Goal: Task Accomplishment & Management: Manage account settings

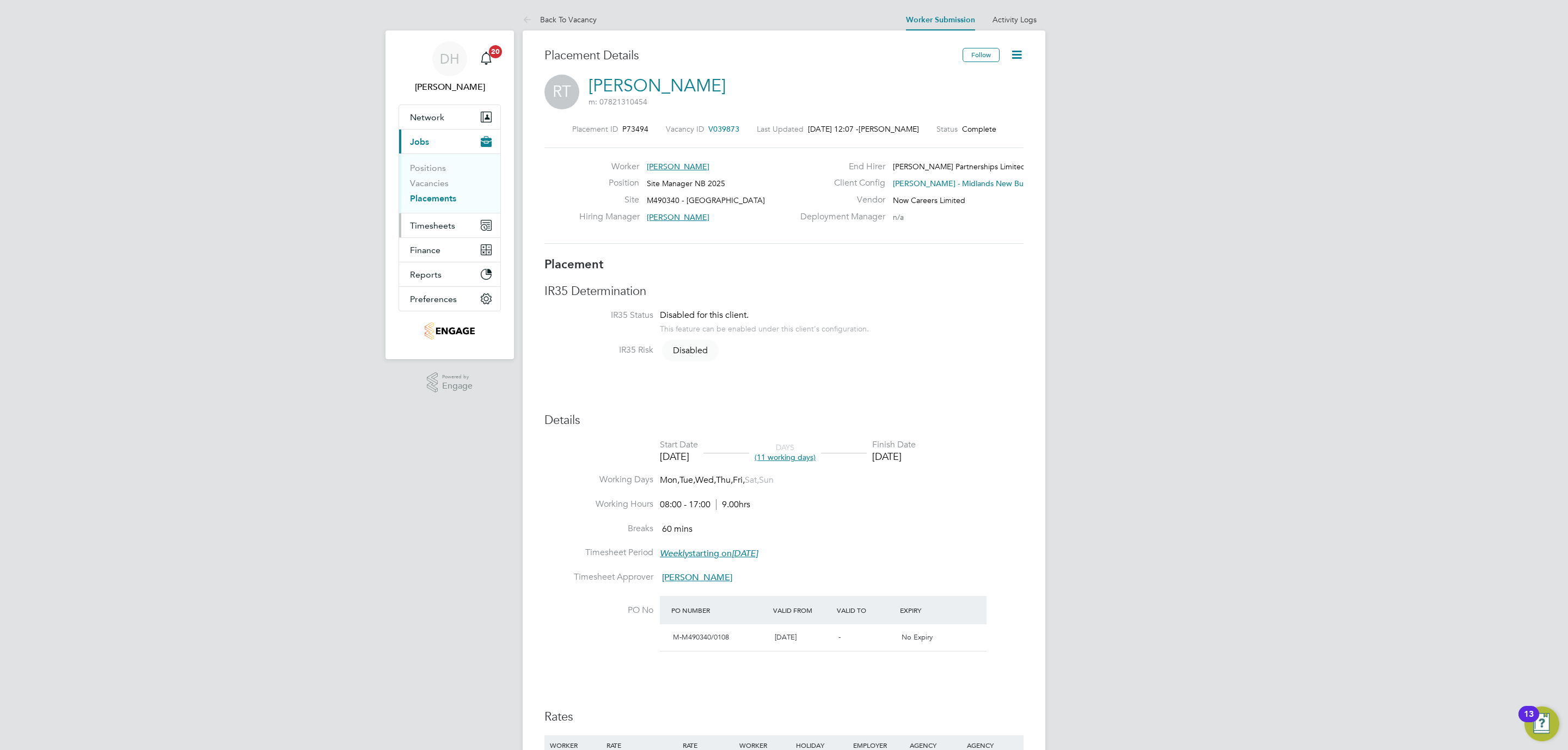
click at [443, 222] on span "Timesheets" at bounding box center [433, 226] width 45 height 10
click at [434, 193] on link "Timesheets" at bounding box center [433, 192] width 45 height 10
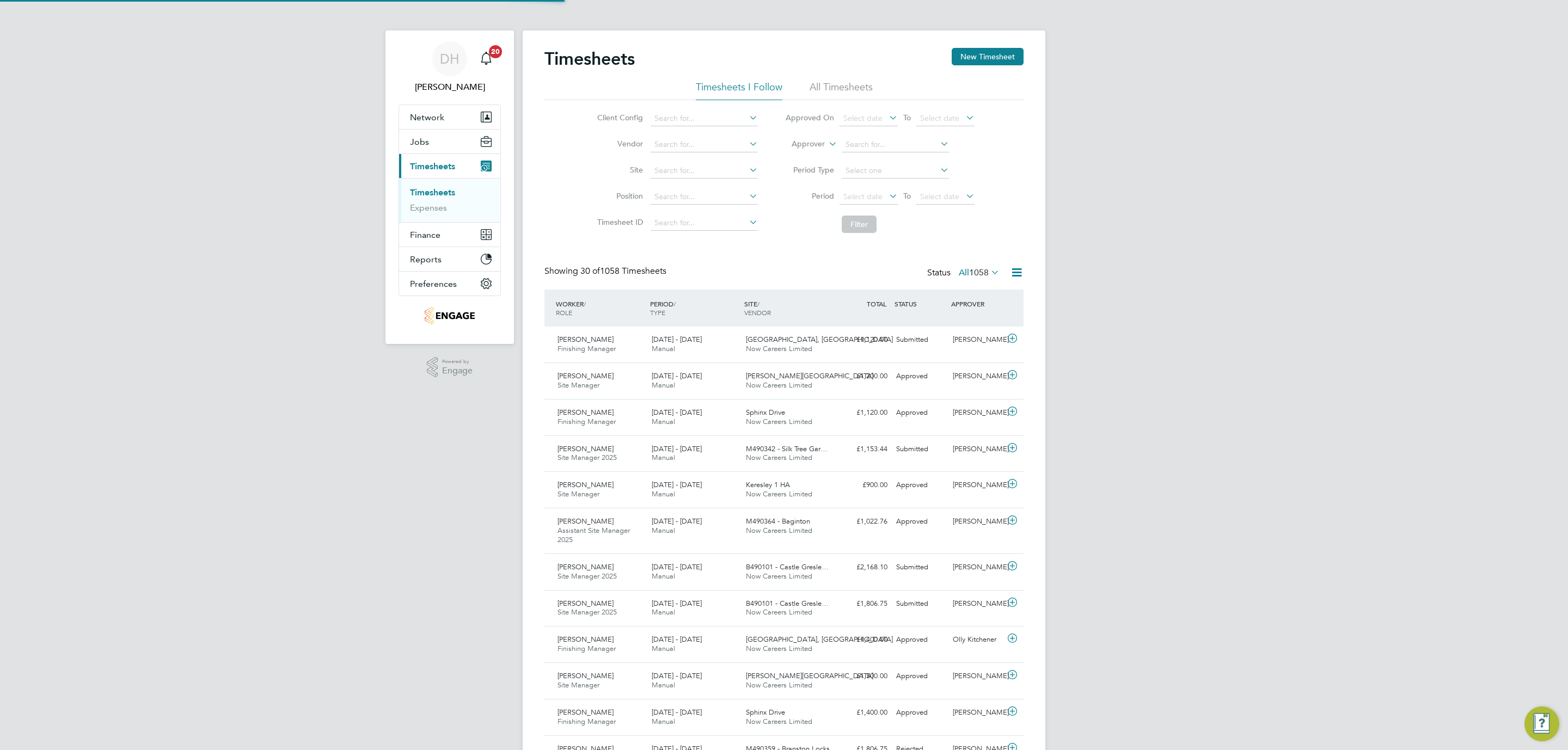
click at [1209, 288] on div "DH Danielle Hughes Notifications 20 Applications: Network Team Members Business…" at bounding box center [784, 759] width 1568 height 1517
click at [978, 56] on button "New Timesheet" at bounding box center [987, 56] width 72 height 17
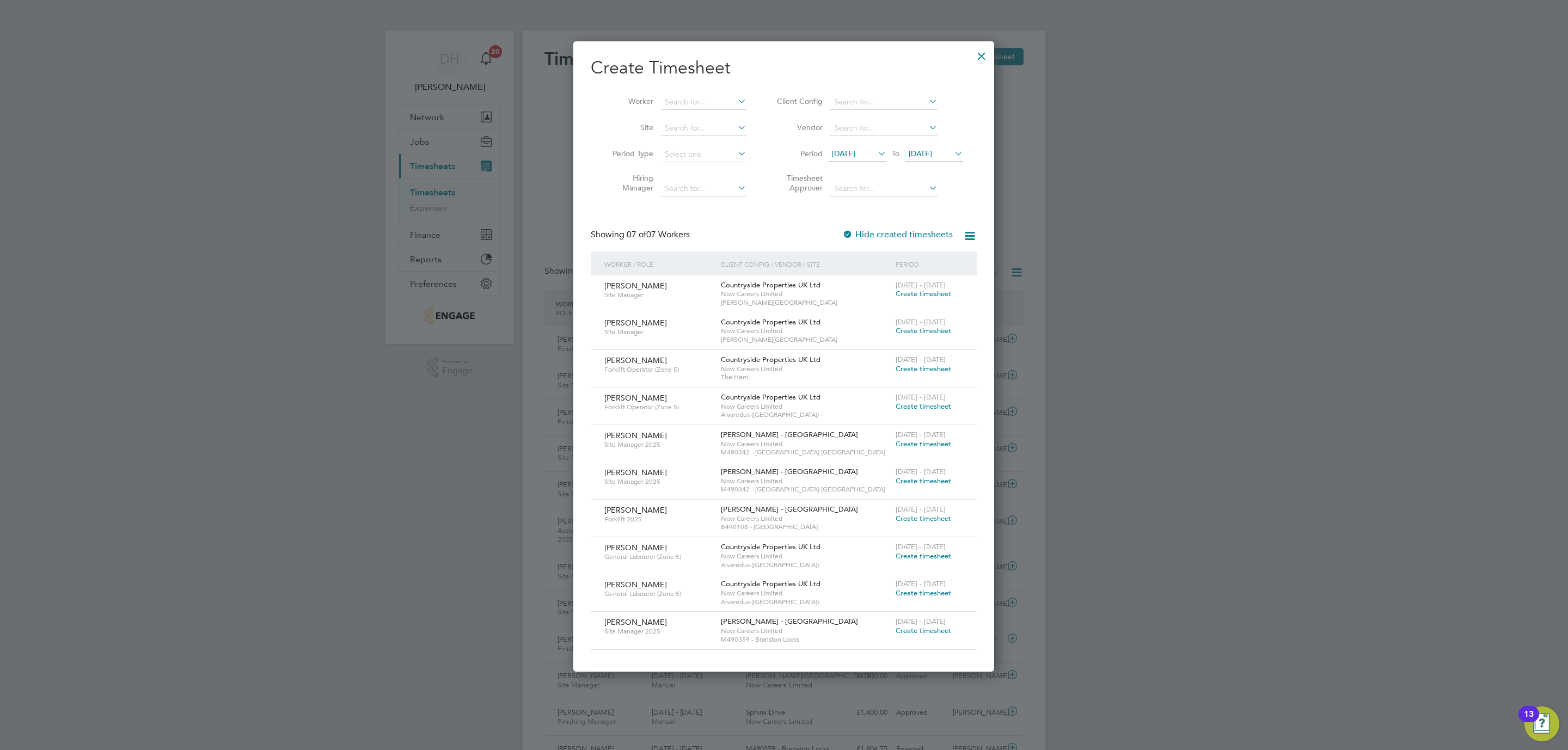
click at [852, 151] on span "18 Aug 2025" at bounding box center [844, 153] width 23 height 10
click at [844, 281] on span "25" at bounding box center [846, 278] width 21 height 21
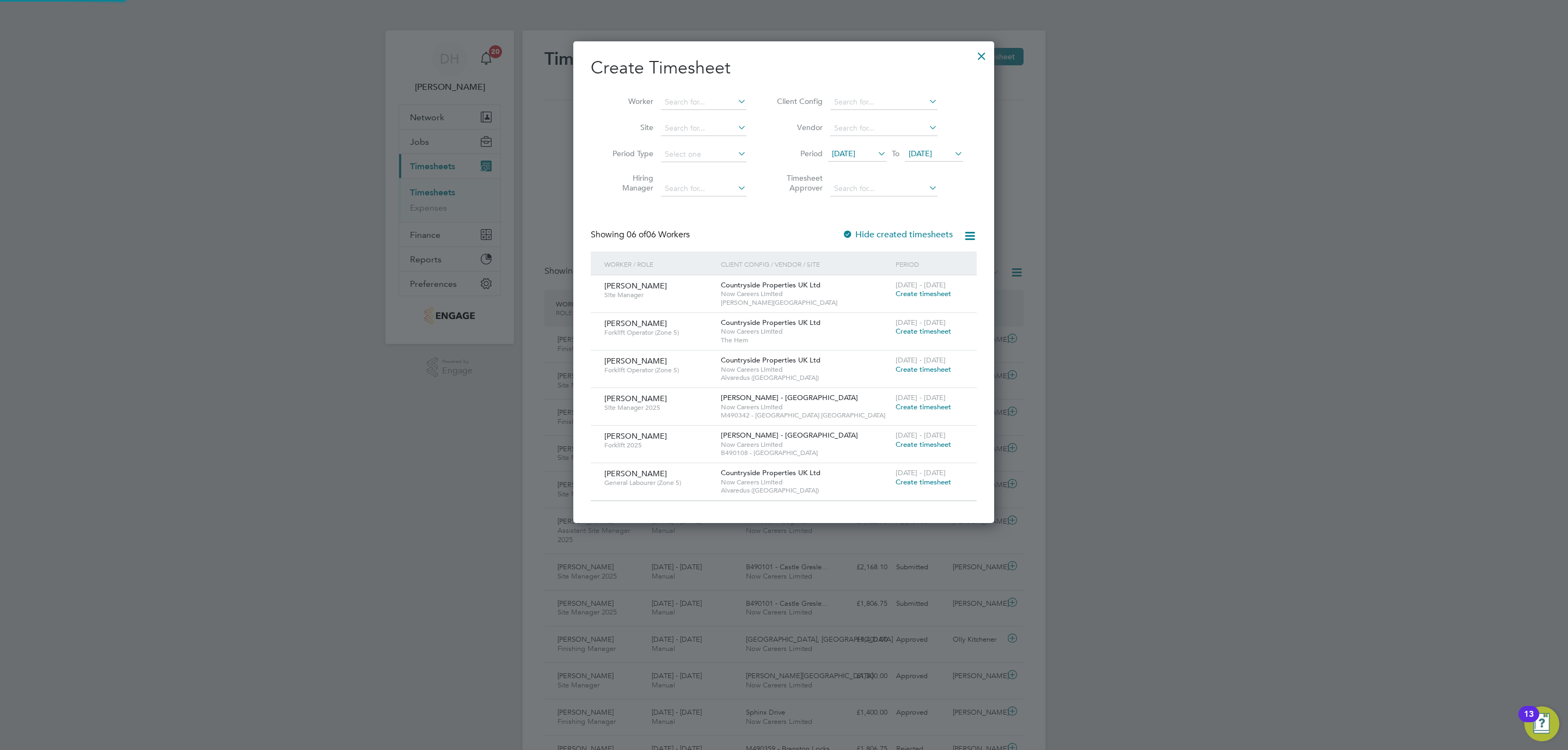
click at [927, 154] on span "25 Aug 2025" at bounding box center [920, 153] width 23 height 10
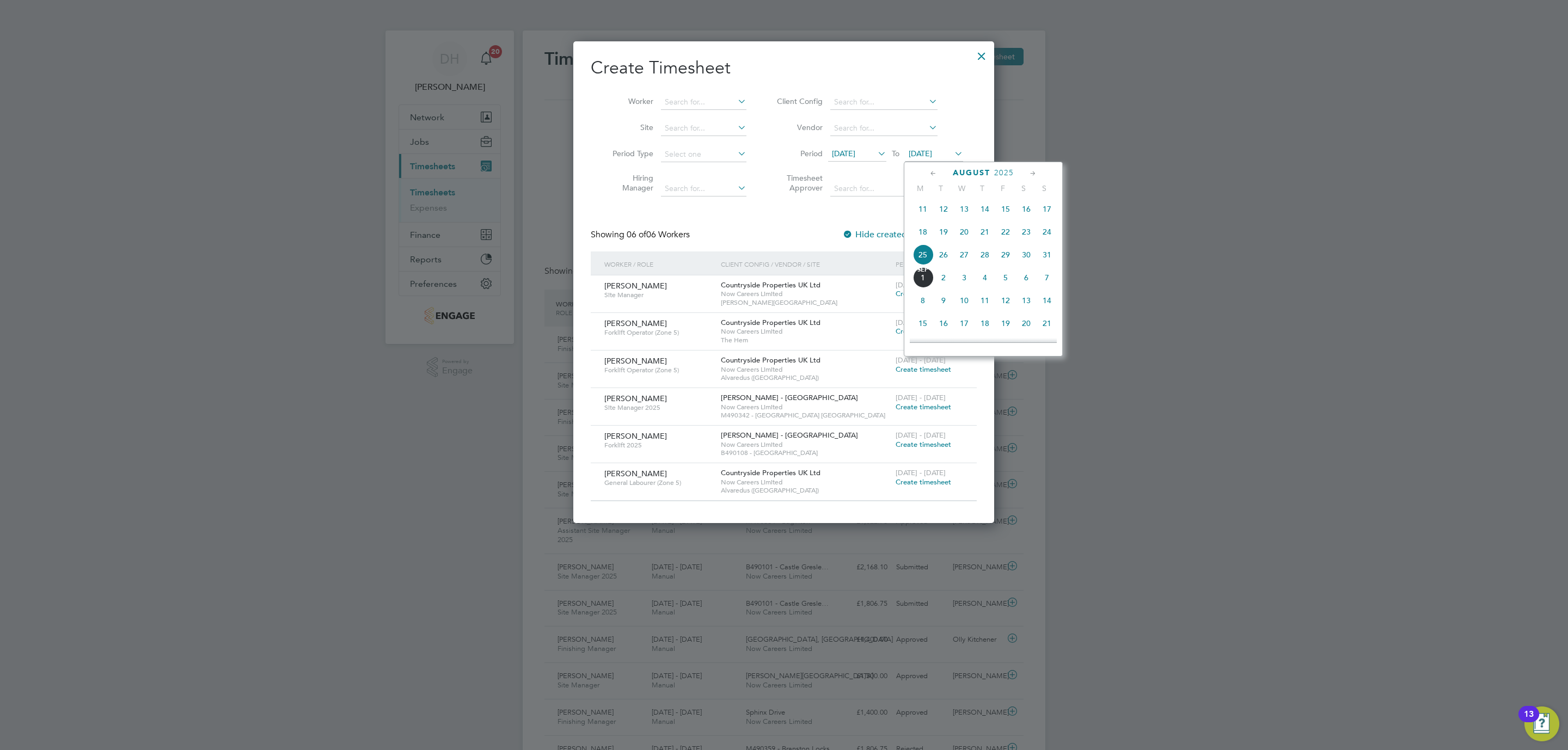
click at [1051, 255] on span "31" at bounding box center [1047, 255] width 21 height 21
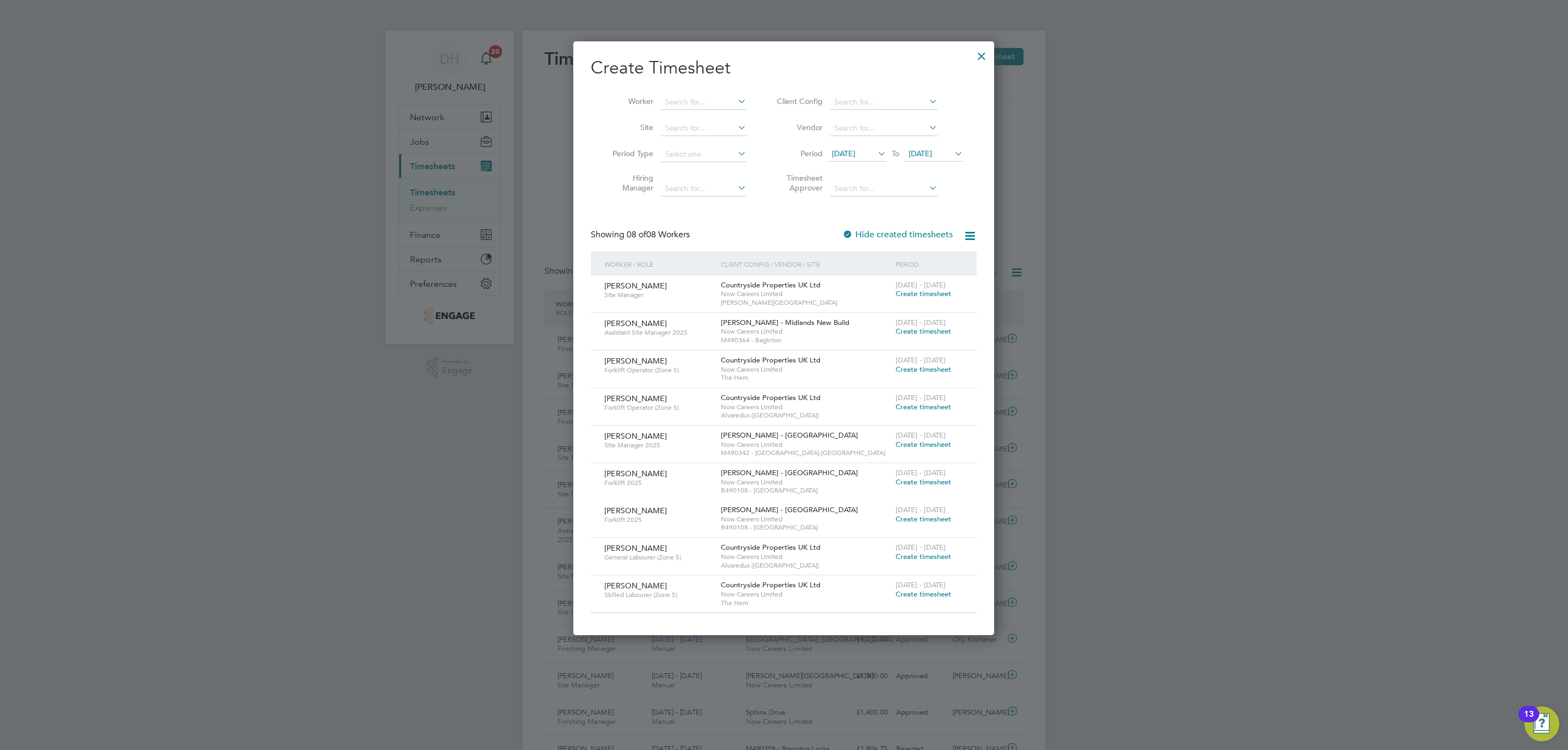
click at [982, 54] on div at bounding box center [982, 53] width 20 height 20
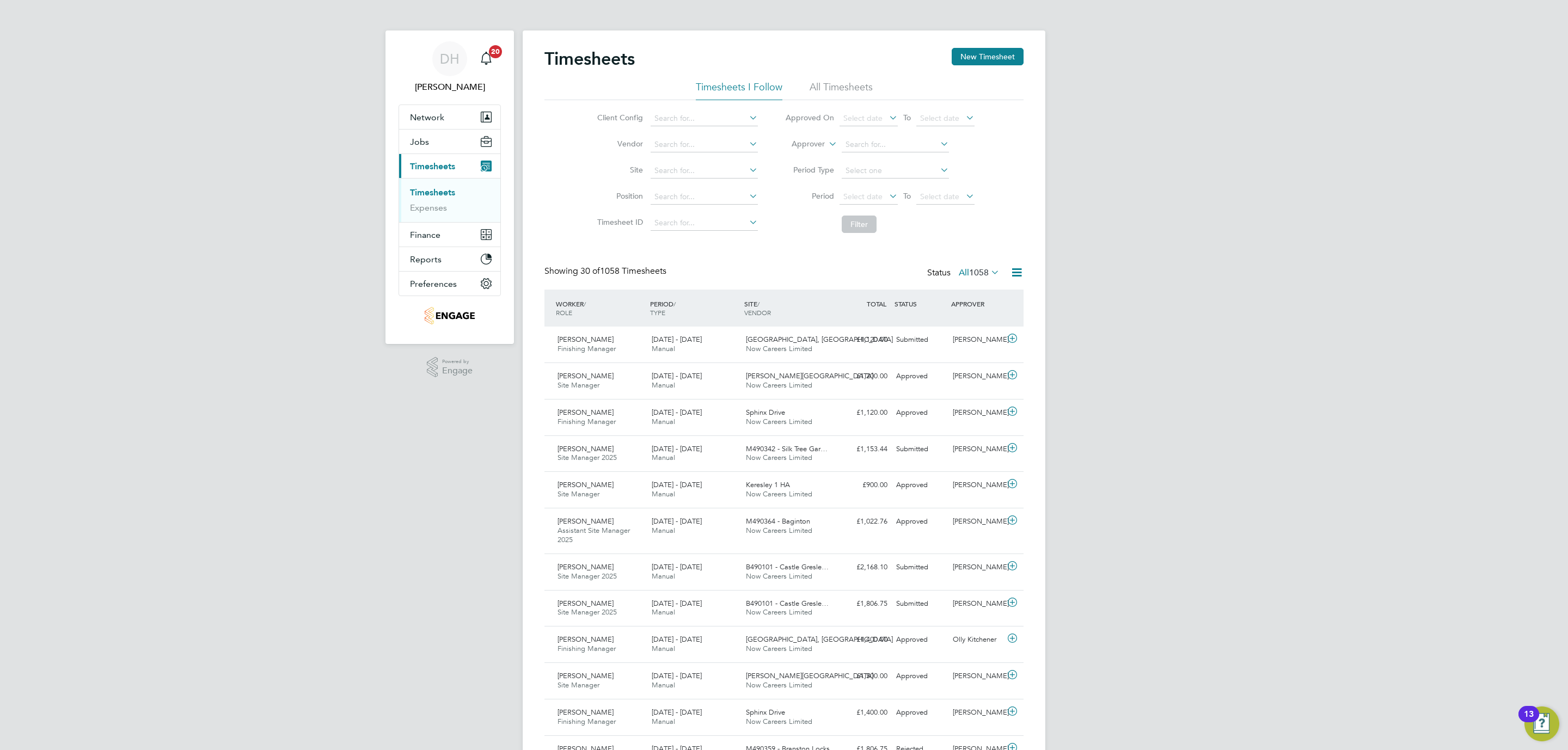
click at [1115, 331] on div "DH Danielle Hughes Notifications 20 Applications: Network Team Members Business…" at bounding box center [784, 759] width 1568 height 1517
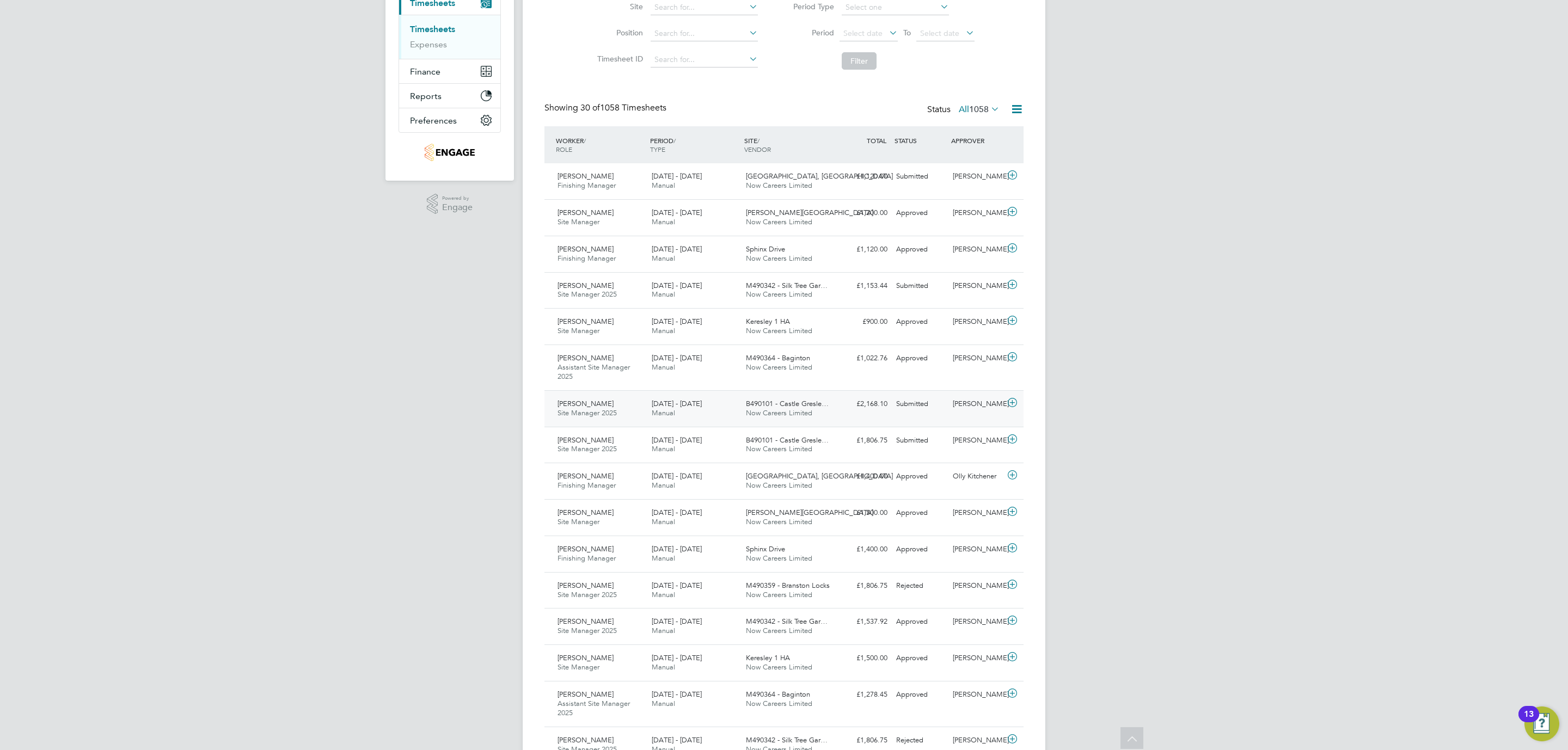
click at [903, 404] on div "Submitted" at bounding box center [920, 404] width 56 height 18
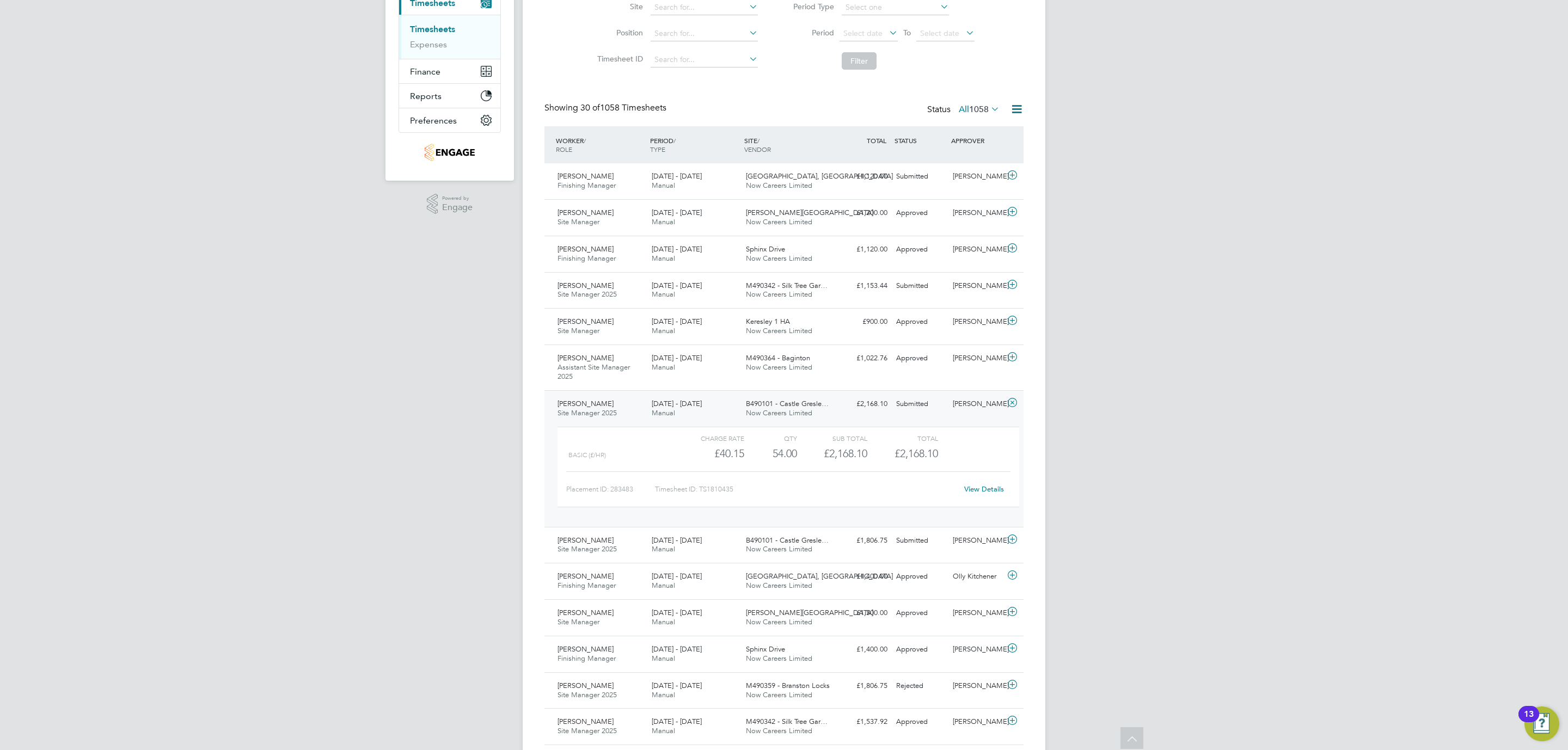
click at [981, 488] on link "View Details" at bounding box center [984, 489] width 40 height 9
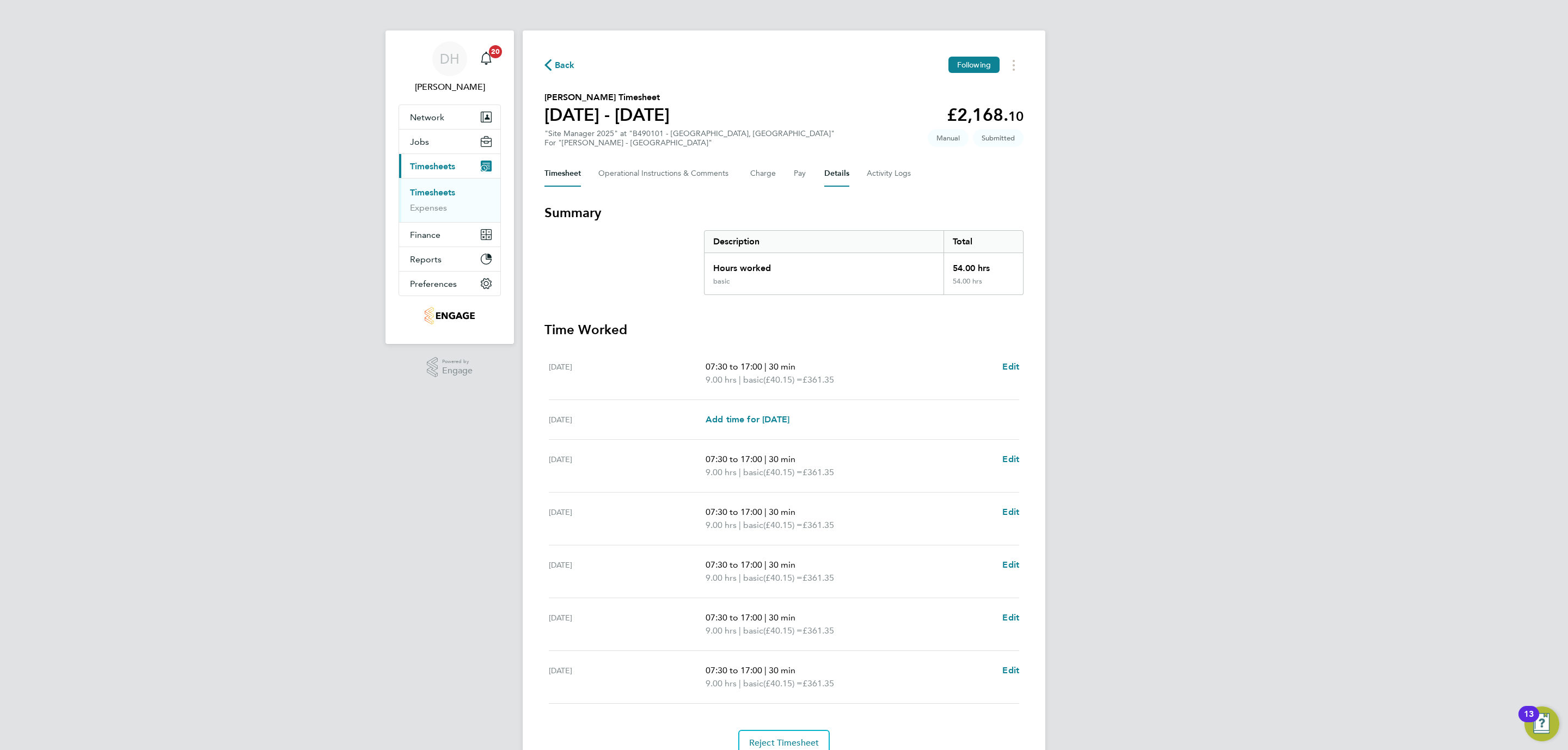
click at [840, 178] on button "Details" at bounding box center [836, 174] width 25 height 26
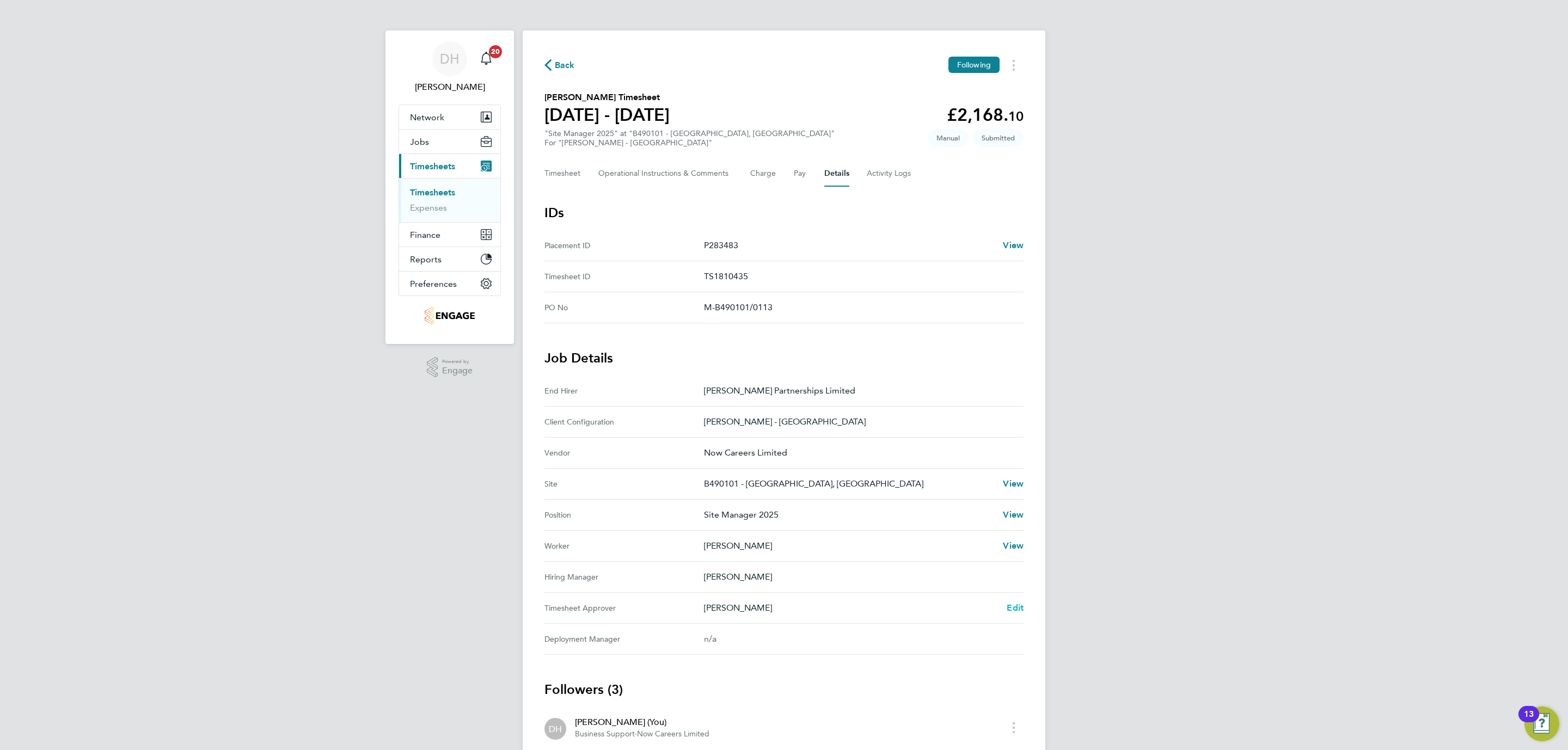
click at [1012, 611] on span "Edit" at bounding box center [1015, 608] width 17 height 10
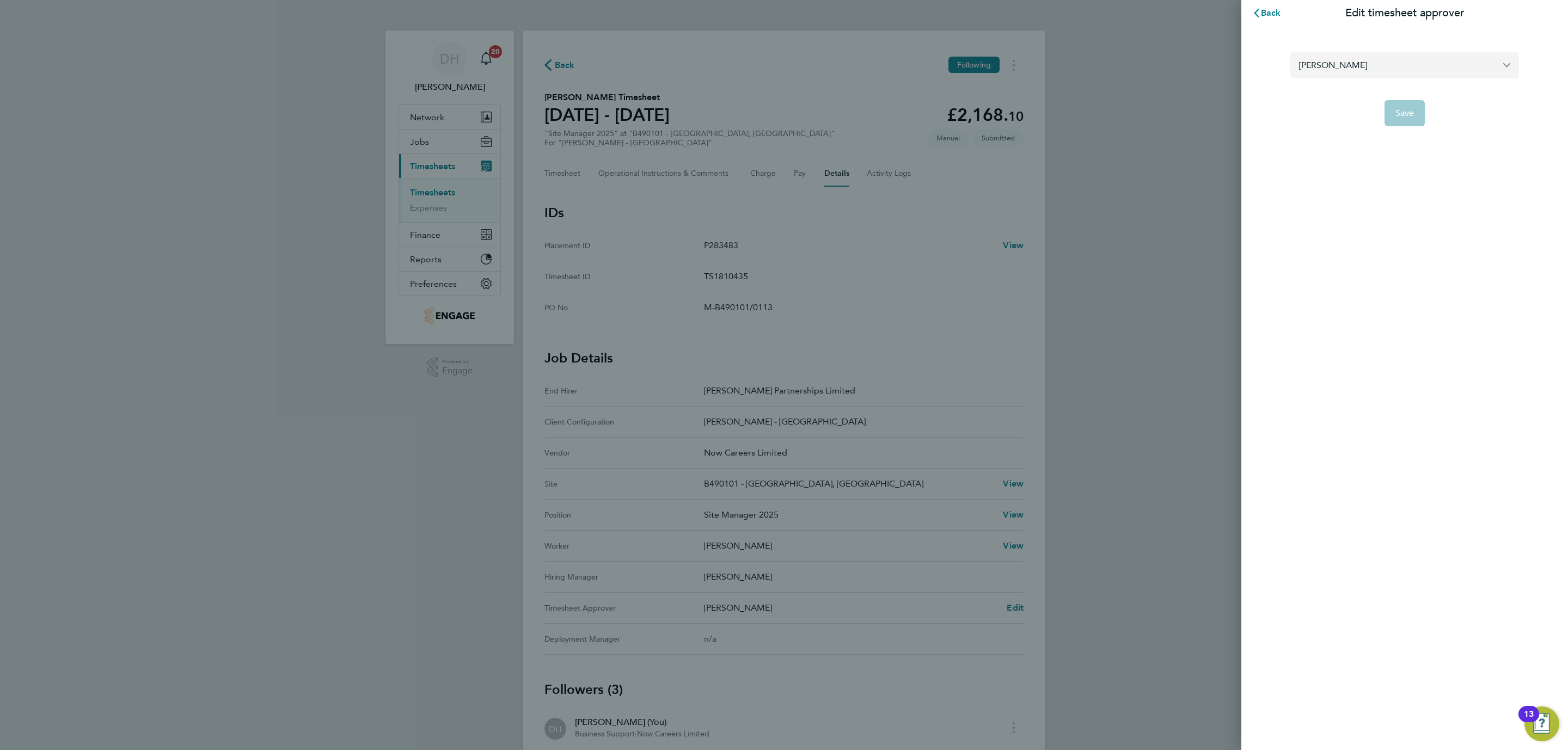
click at [1415, 61] on input "Brian Sheerin" at bounding box center [1404, 65] width 229 height 26
click at [1379, 87] on li "Luke Williams" at bounding box center [1404, 92] width 229 height 27
type input "Luke Williams"
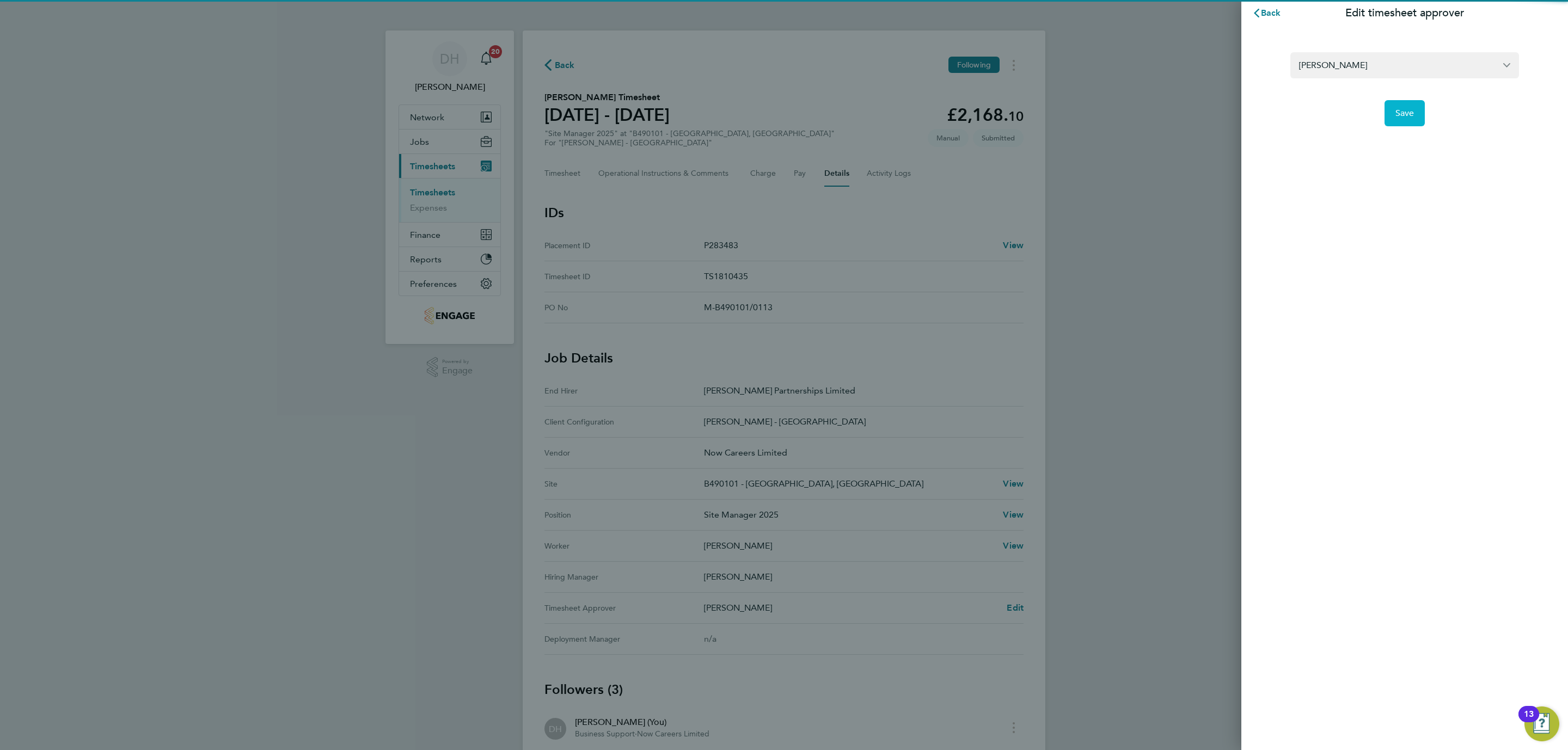
click at [1401, 112] on span "Save" at bounding box center [1405, 113] width 19 height 11
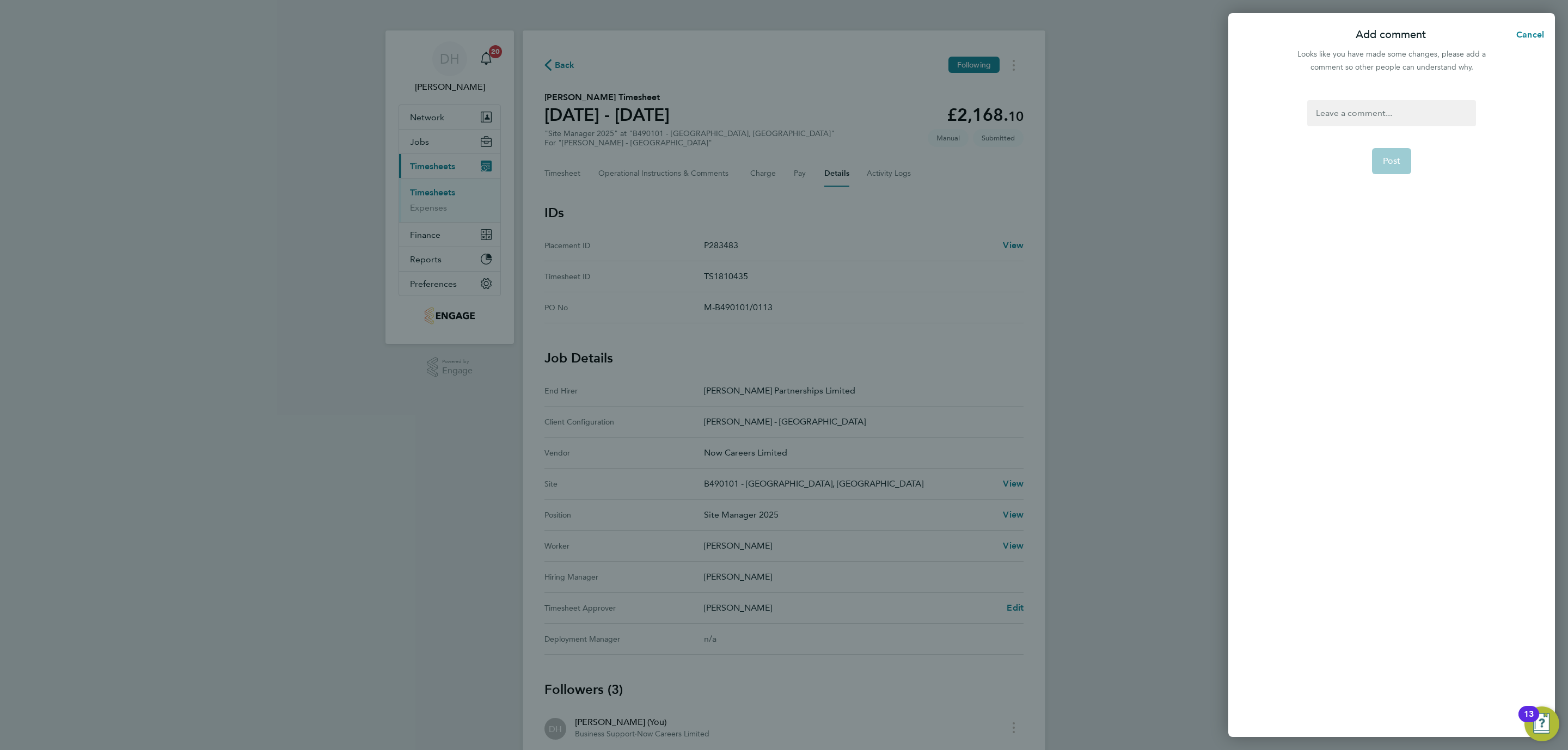
click at [1371, 111] on div at bounding box center [1391, 113] width 168 height 26
click at [1391, 165] on span "Post" at bounding box center [1391, 161] width 18 height 11
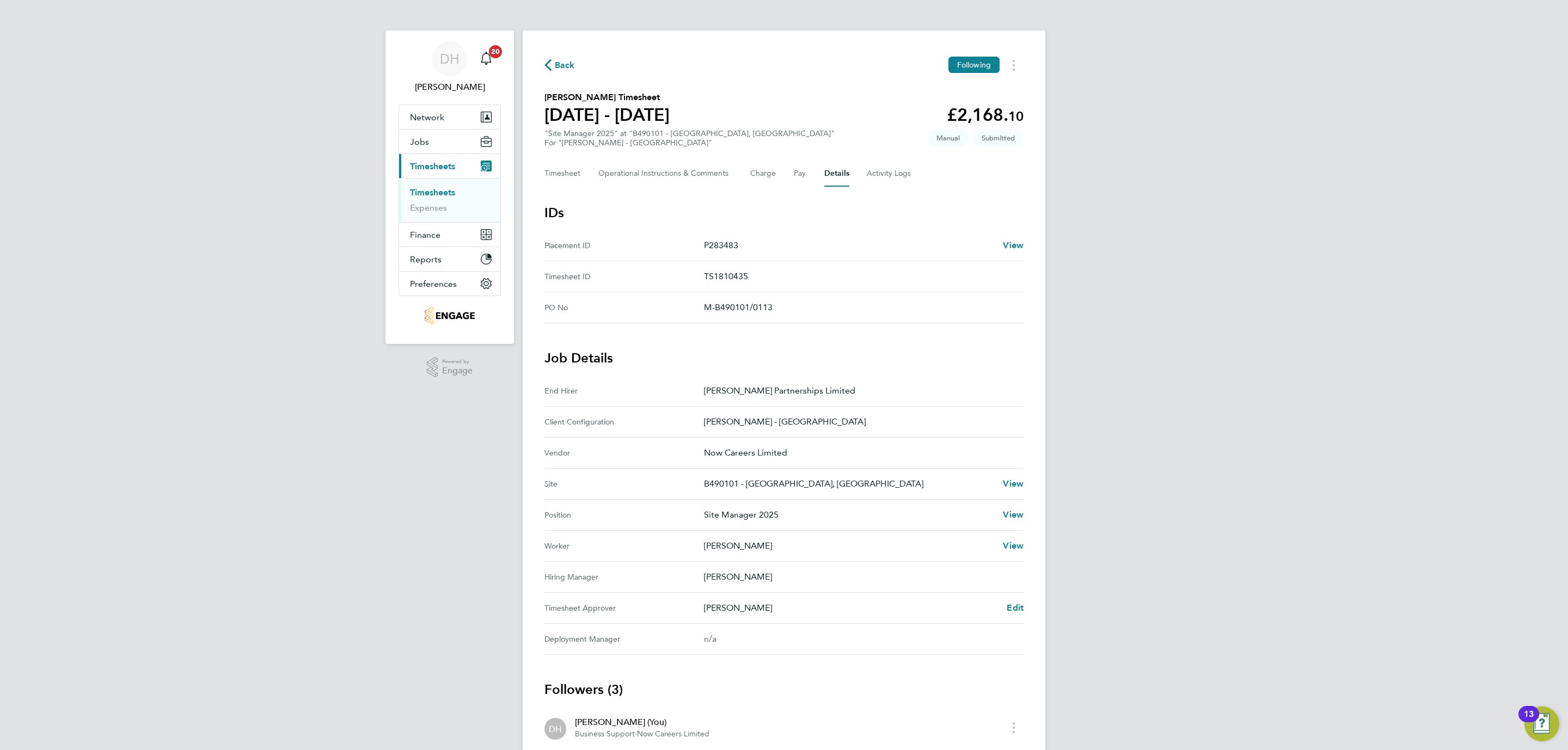
click at [153, 260] on div "DH Danielle Hughes Notifications 20 Applications: Network Team Members Business…" at bounding box center [784, 453] width 1568 height 905
click at [430, 195] on link "Timesheets" at bounding box center [433, 192] width 45 height 10
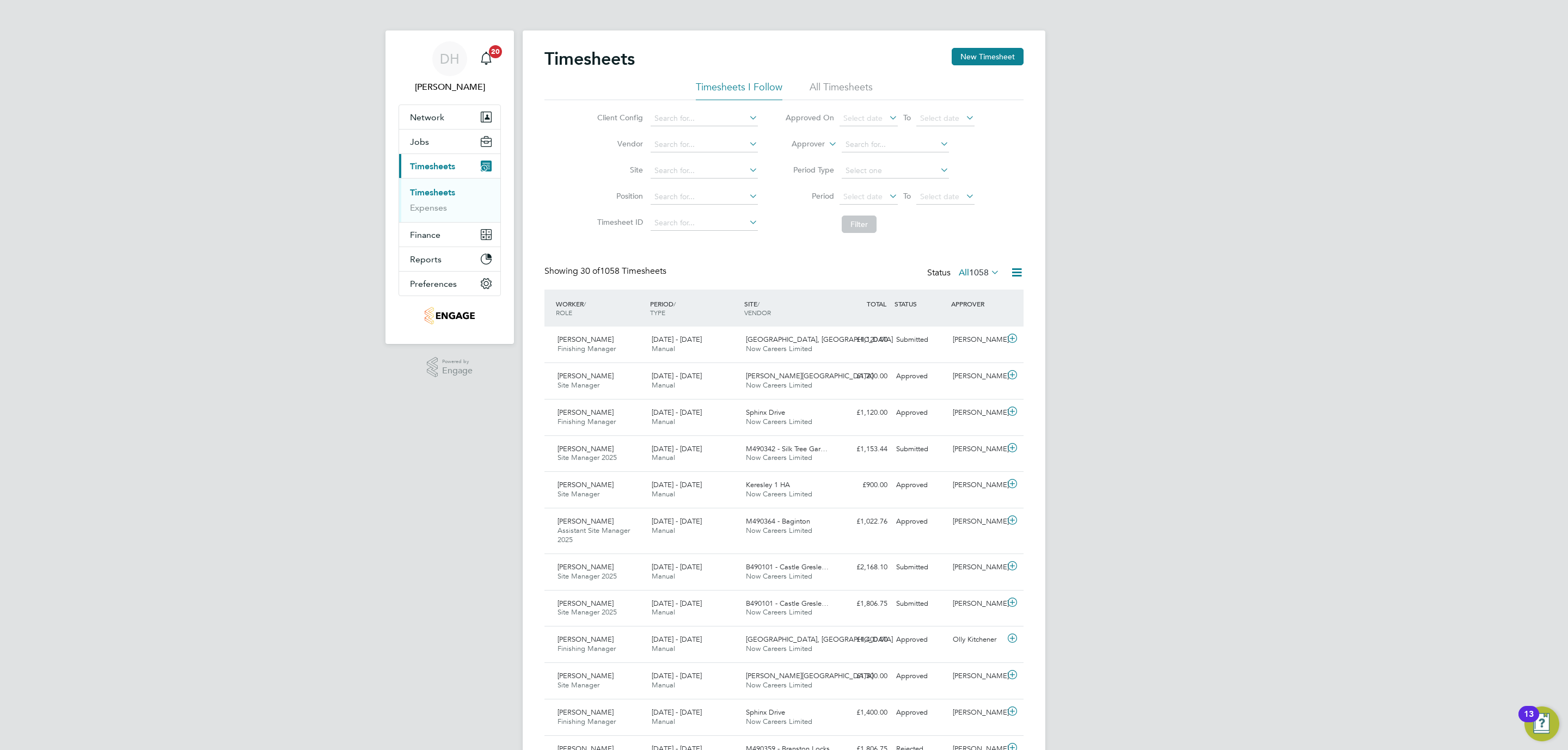
click at [1255, 322] on div "DH Danielle Hughes Notifications 20 Applications: Network Team Members Business…" at bounding box center [784, 759] width 1568 height 1517
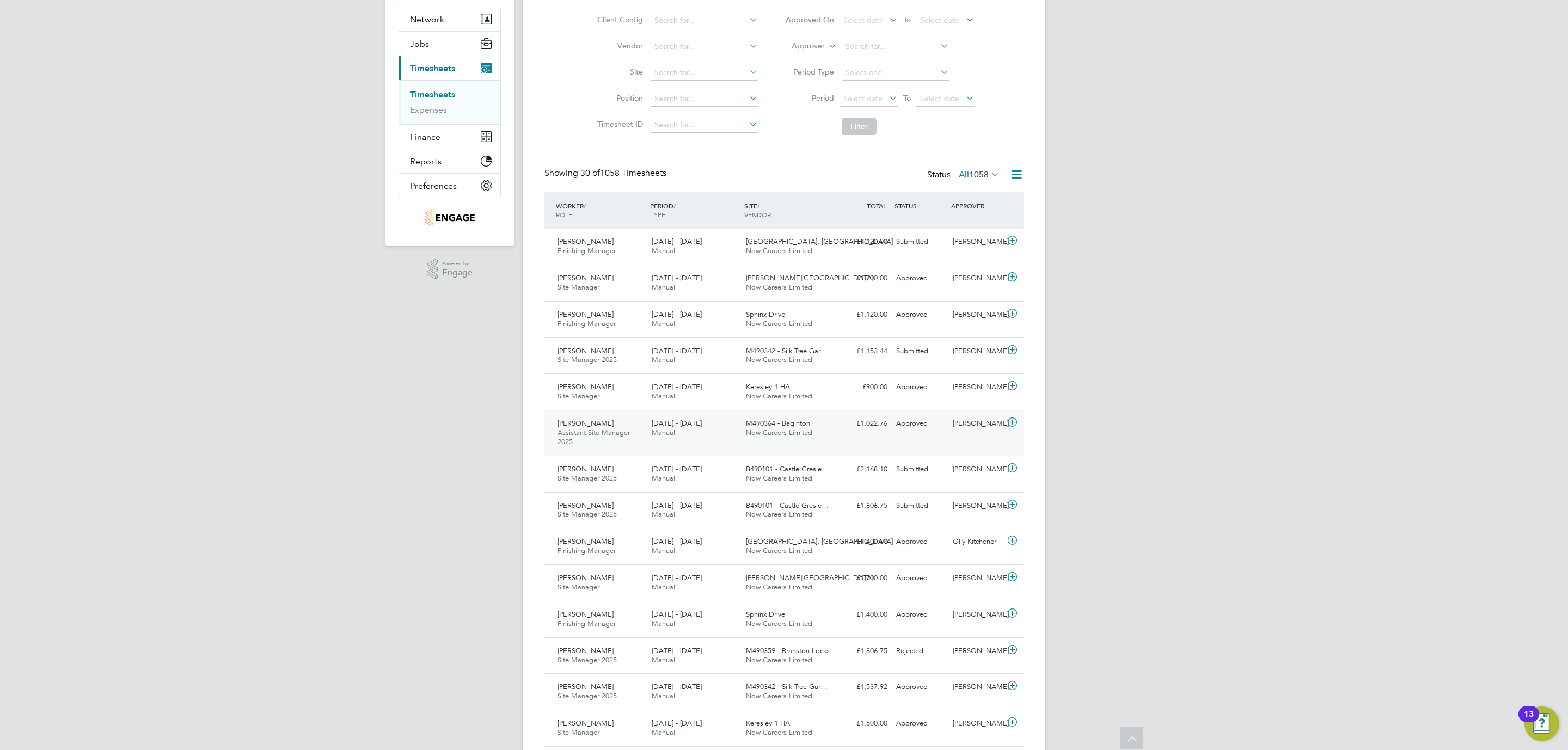
click at [944, 425] on div "Approved" at bounding box center [920, 424] width 56 height 18
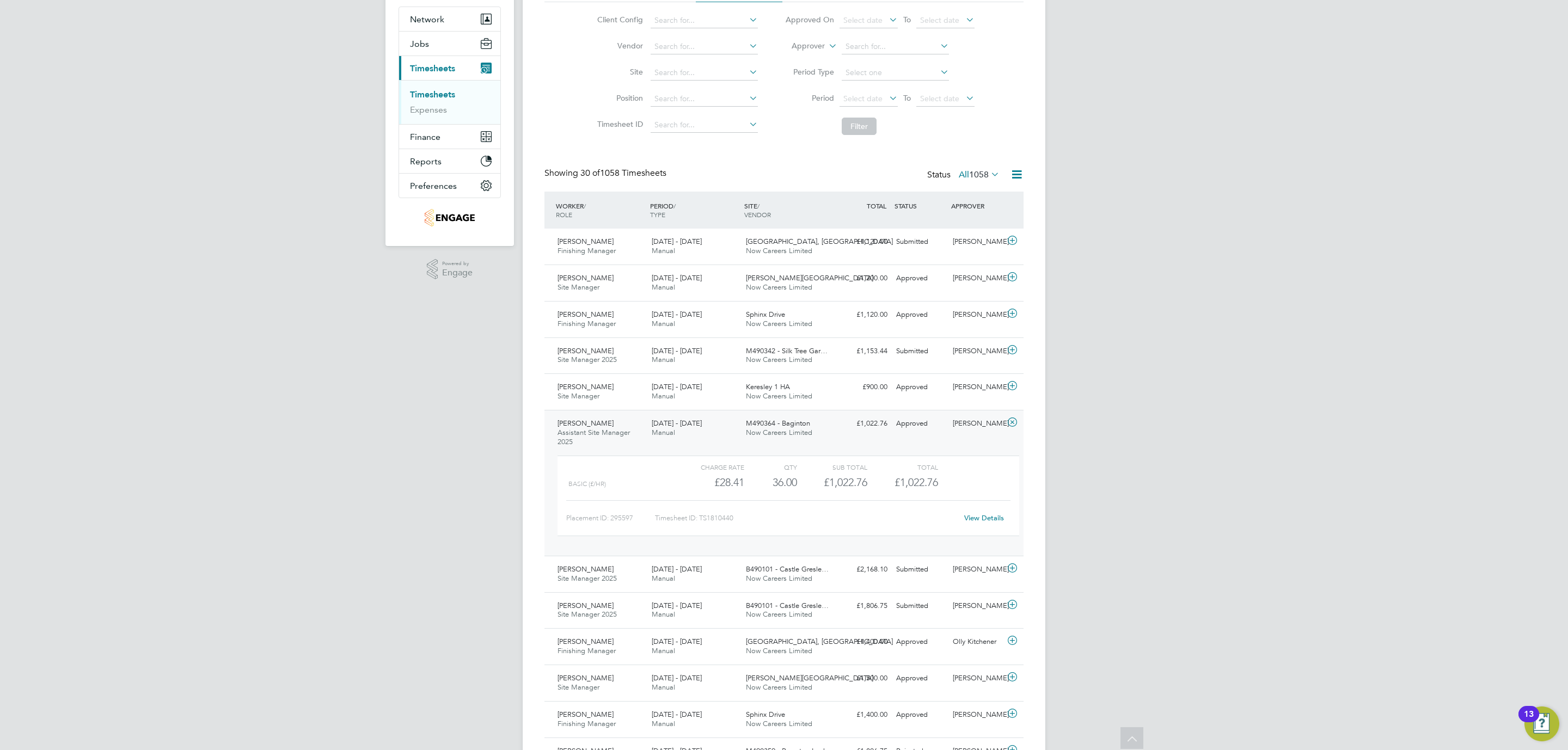
click at [280, 523] on div "DH Danielle Hughes Notifications 20 Applications: Network Team Members Business…" at bounding box center [784, 710] width 1568 height 1617
click at [971, 518] on link "View Details" at bounding box center [984, 518] width 40 height 9
click at [489, 407] on div "DH Danielle Hughes Notifications 20 Applications: Network Team Members Business…" at bounding box center [784, 710] width 1568 height 1617
click at [714, 361] on div "23 - 29 Aug 2025 Manual" at bounding box center [695, 356] width 94 height 27
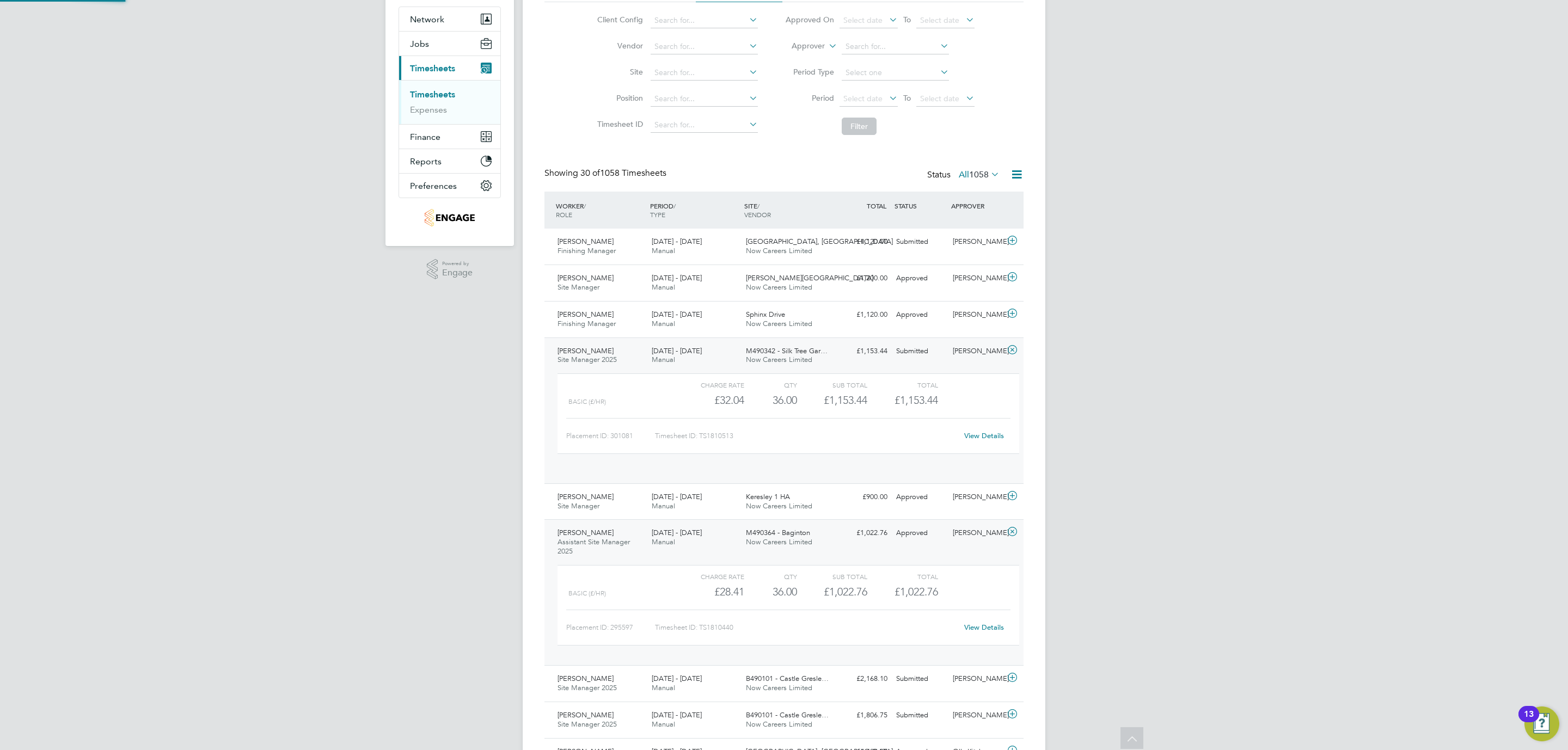
scroll to position [18, 106]
click at [996, 434] on link "View Details" at bounding box center [984, 435] width 40 height 9
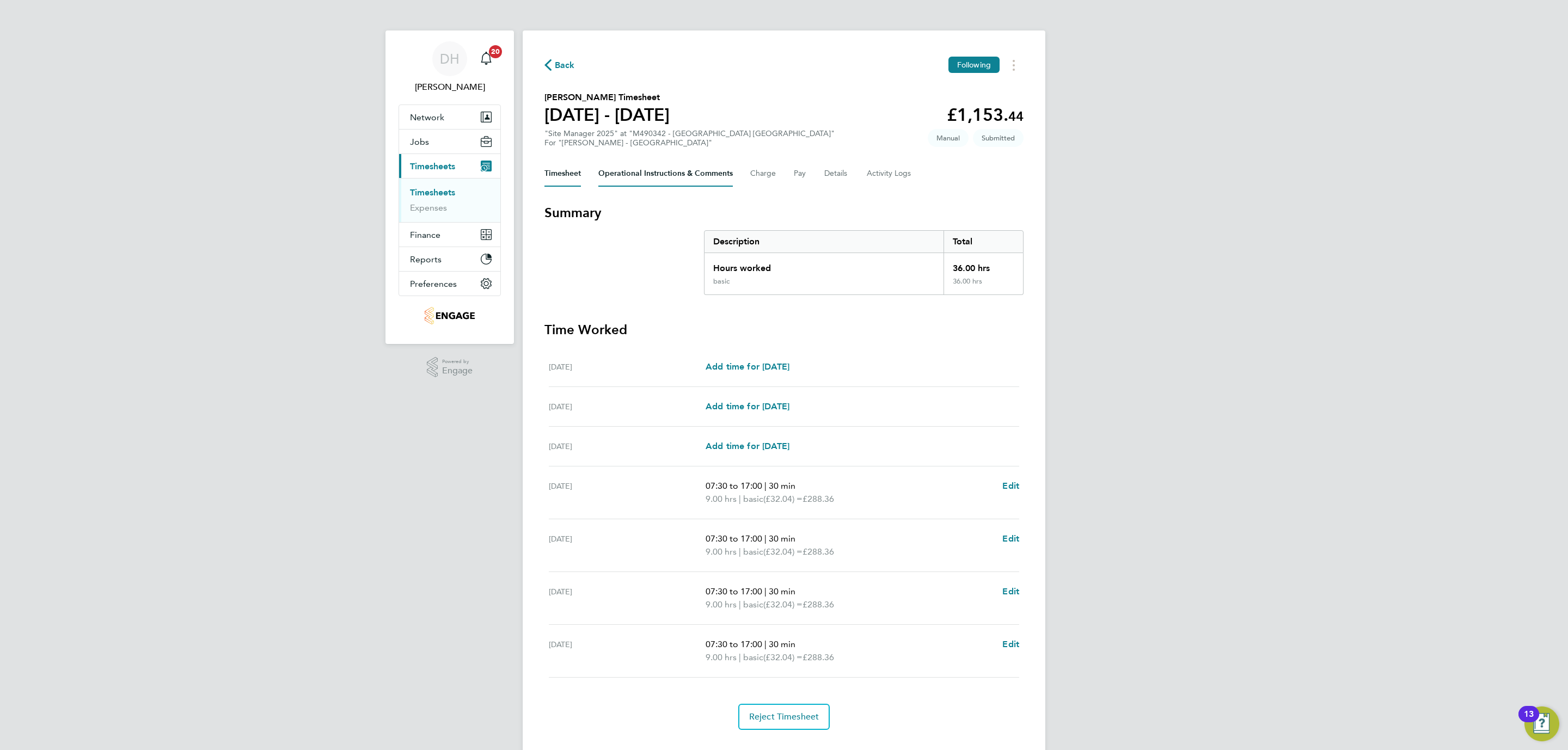
click at [621, 173] on Comments-tab "Operational Instructions & Comments" at bounding box center [665, 174] width 134 height 26
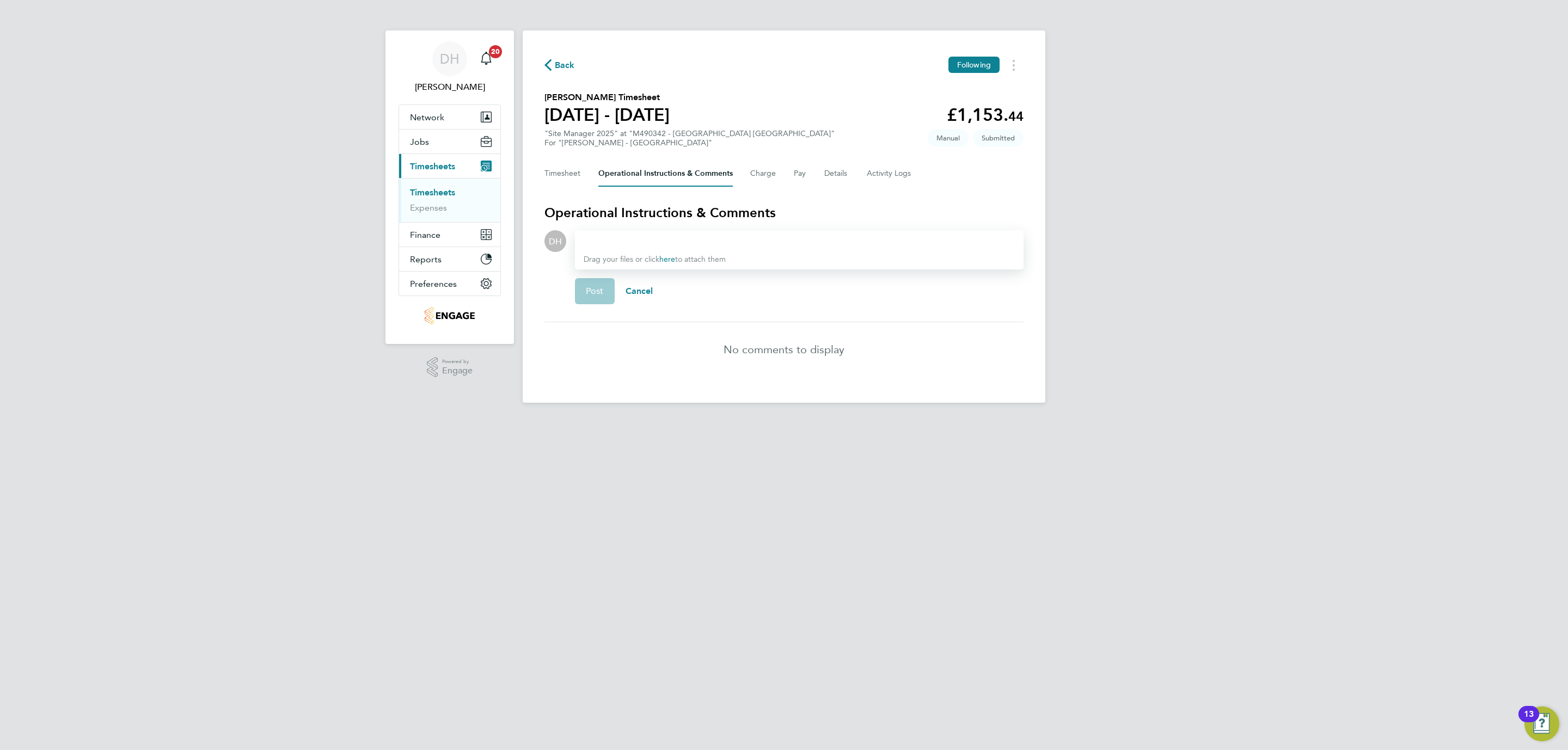
click at [618, 245] on div at bounding box center [799, 241] width 431 height 13
click at [599, 281] on button "Post" at bounding box center [595, 291] width 40 height 26
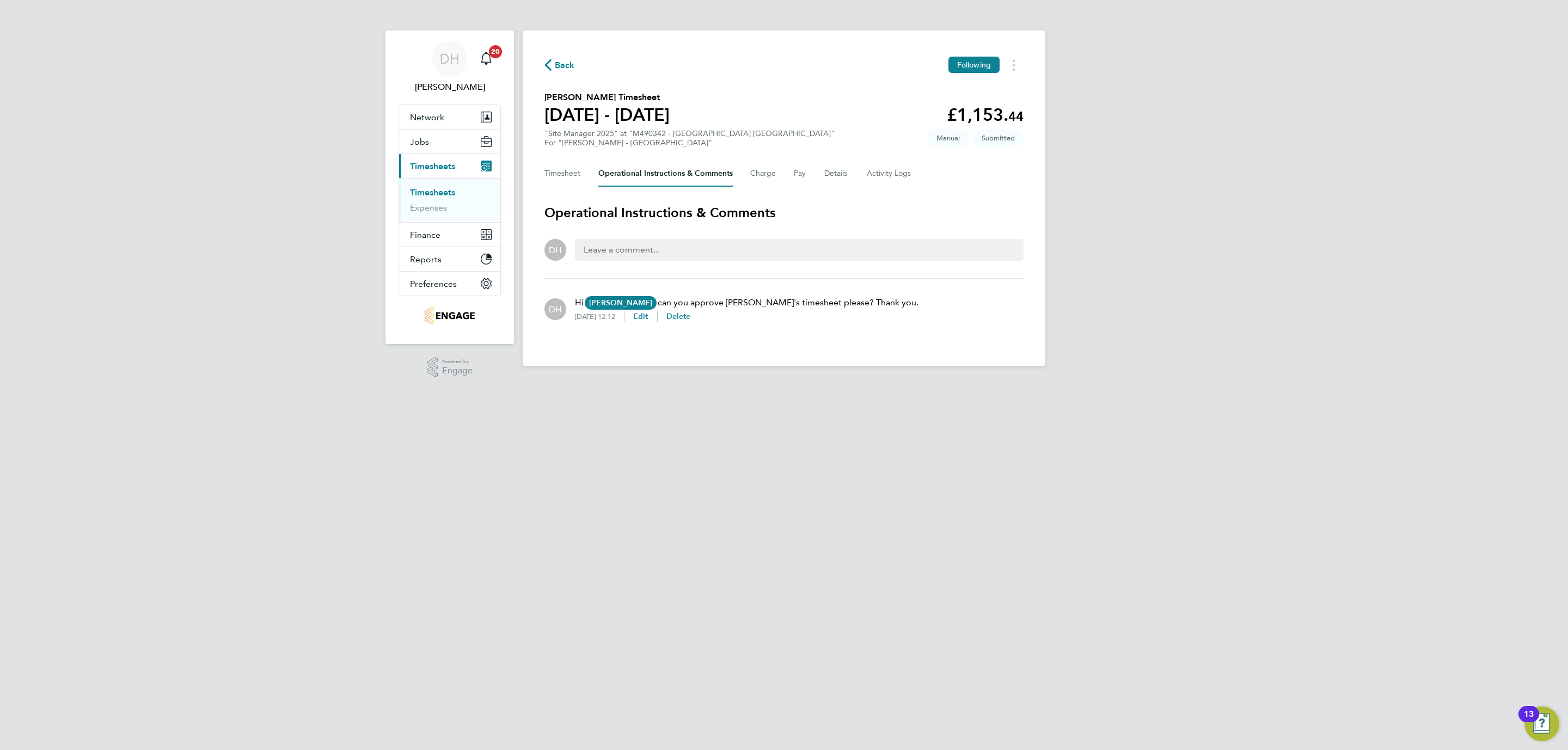
click at [194, 383] on html "DH Danielle Hughes Notifications 20 Applications: Network Team Members Business…" at bounding box center [784, 191] width 1568 height 383
click at [428, 190] on link "Timesheets" at bounding box center [433, 192] width 45 height 10
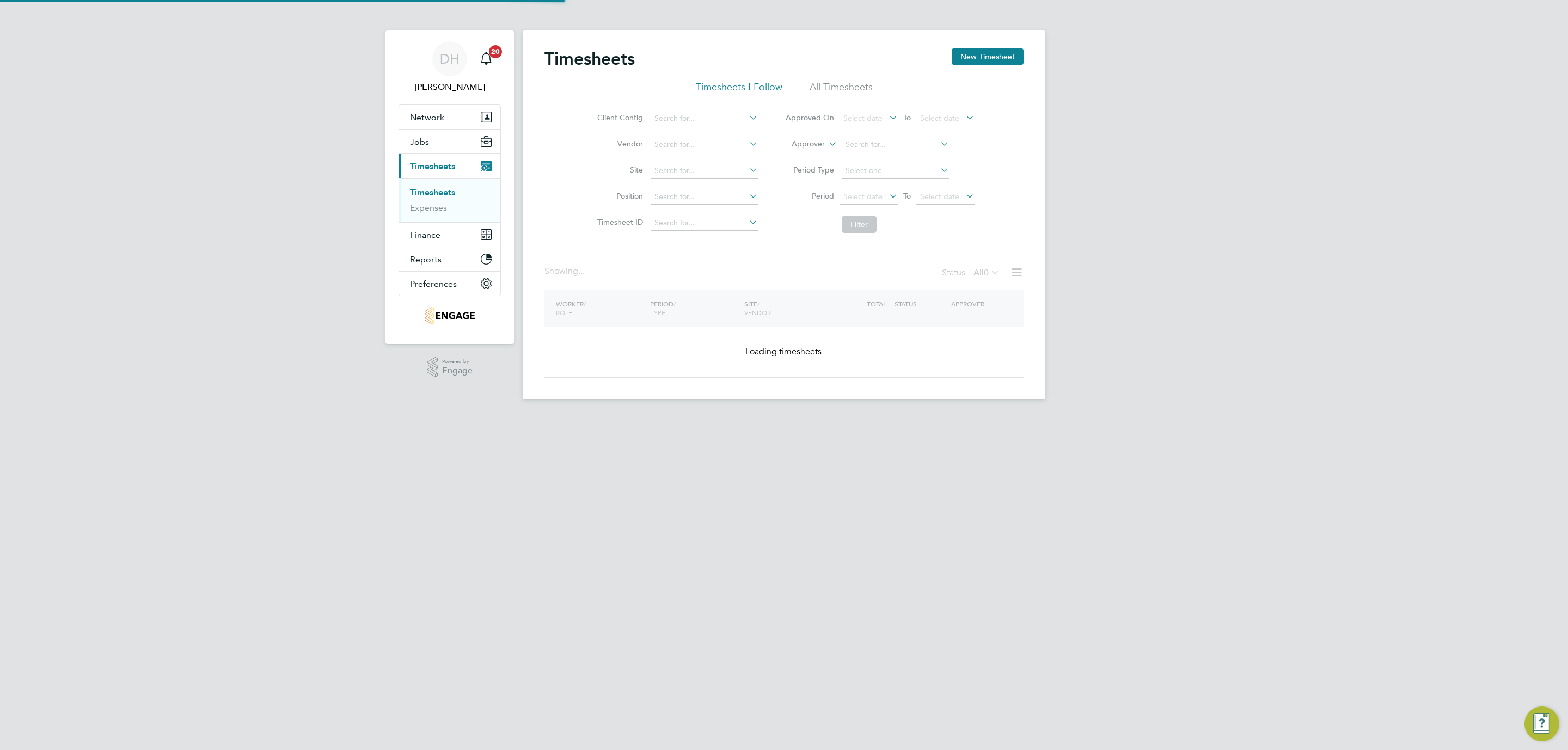
click at [1163, 274] on div "DH Danielle Hughes Notifications 20 Applications: Network Team Members Business…" at bounding box center [784, 209] width 1568 height 417
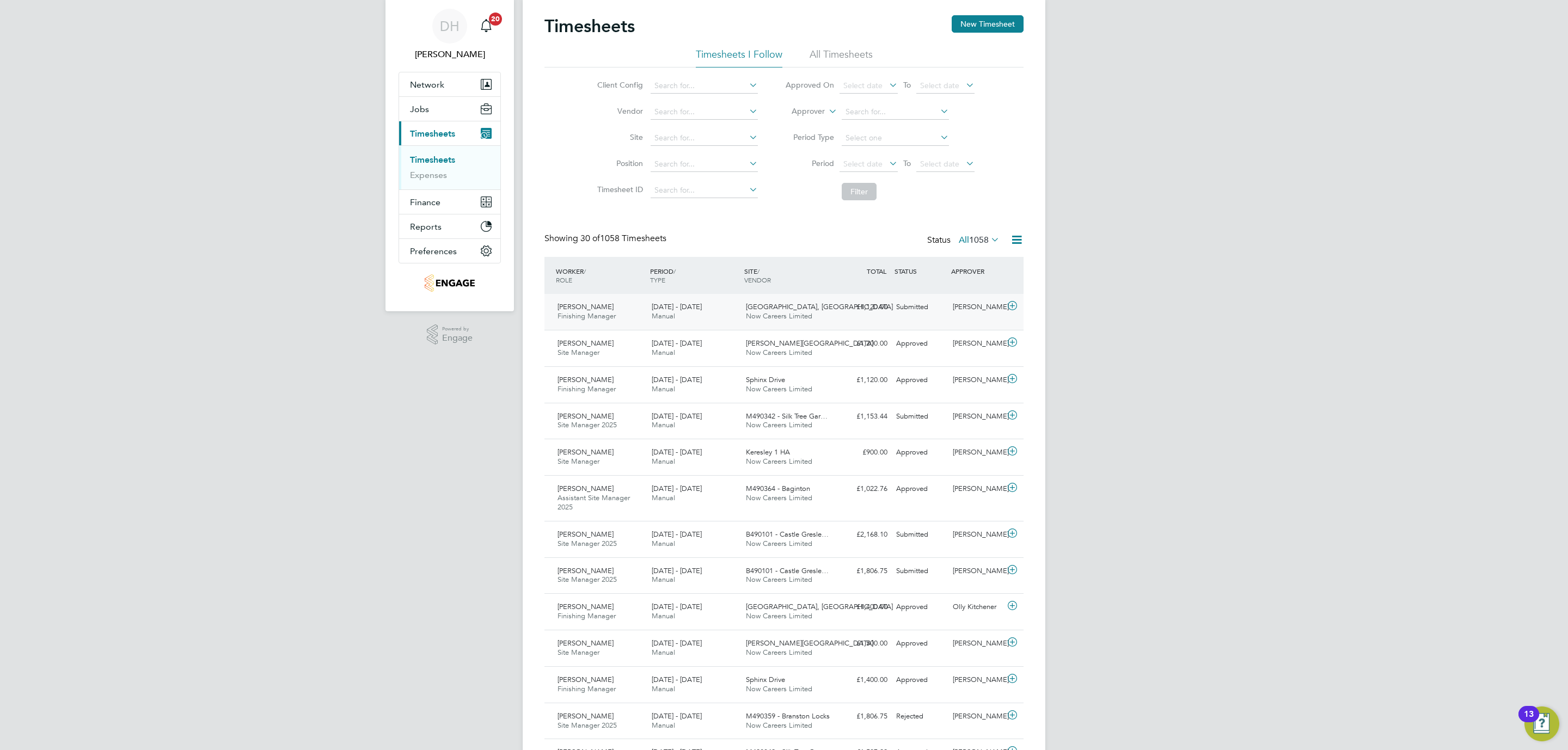
click at [897, 309] on div "Submitted" at bounding box center [920, 307] width 56 height 18
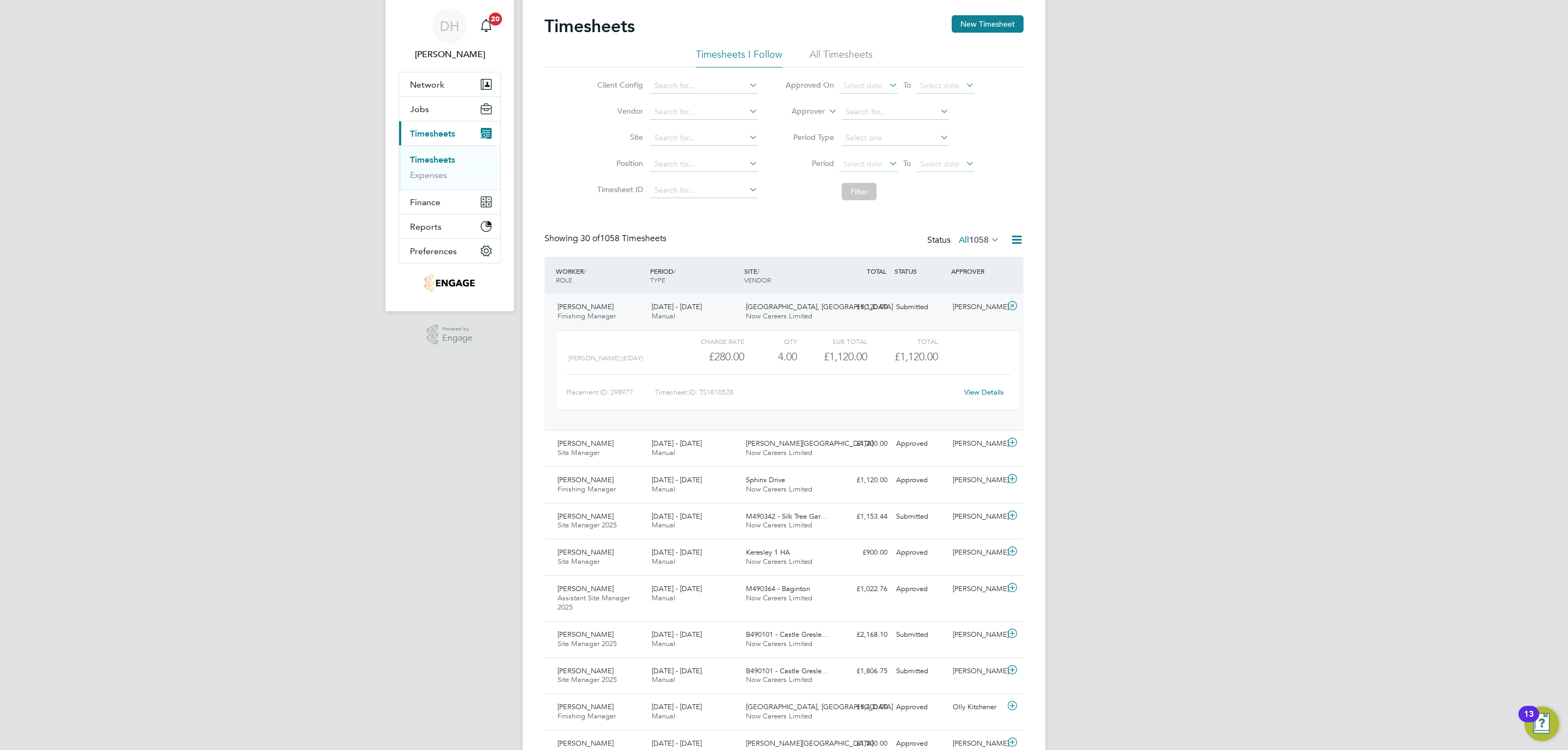
click at [975, 394] on link "View Details" at bounding box center [984, 392] width 40 height 9
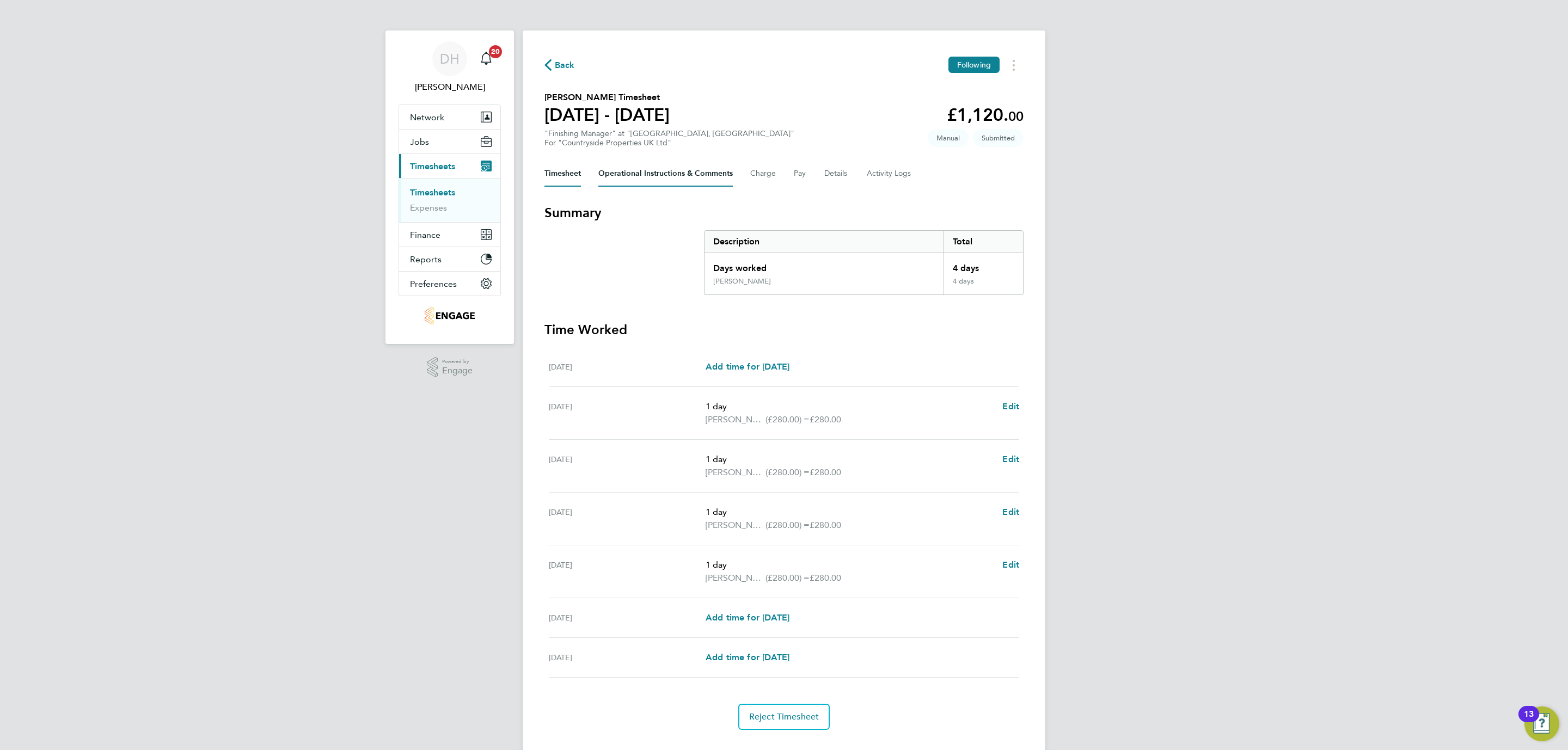
click at [637, 175] on Comments-tab "Operational Instructions & Comments" at bounding box center [665, 174] width 134 height 26
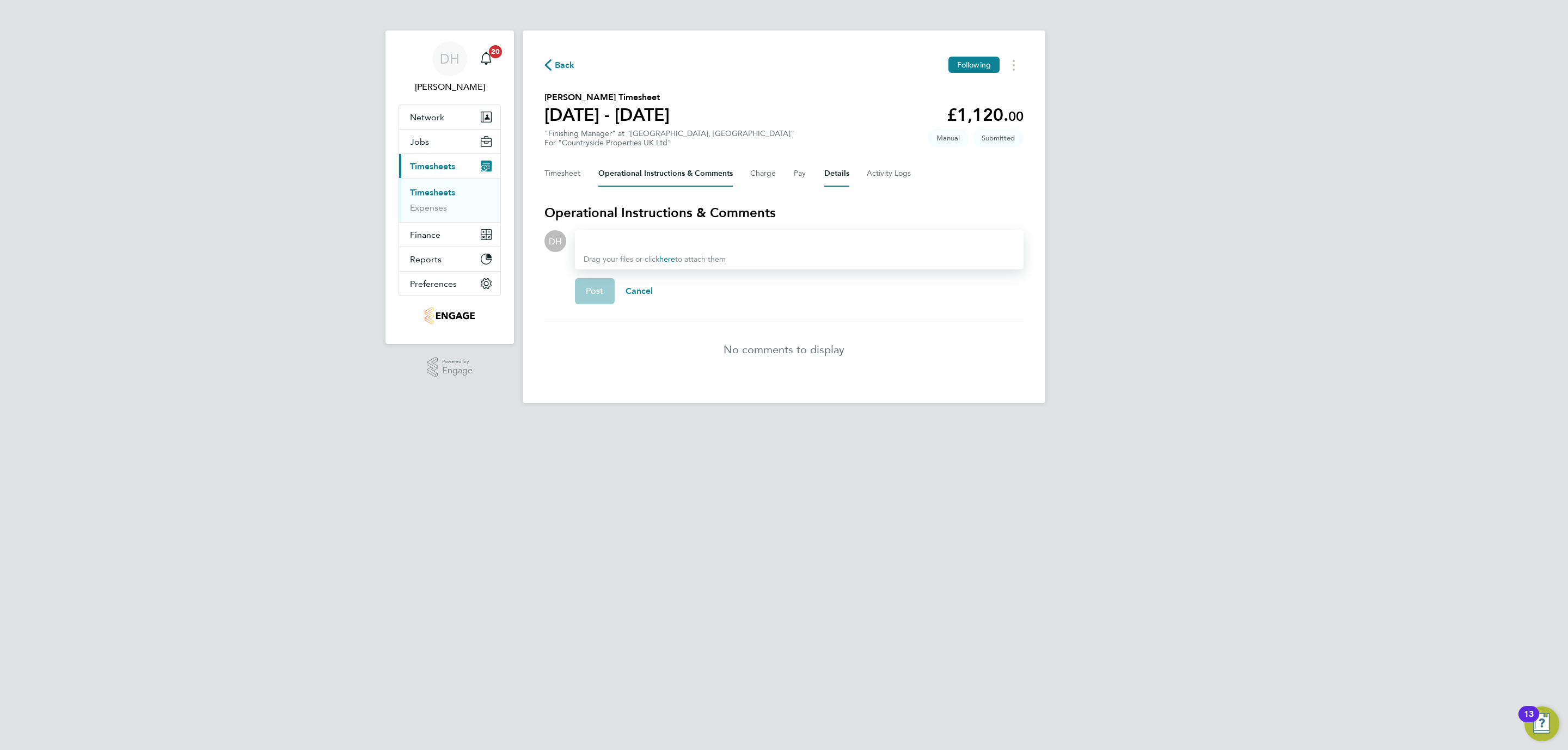
click at [842, 172] on button "Details" at bounding box center [836, 174] width 25 height 26
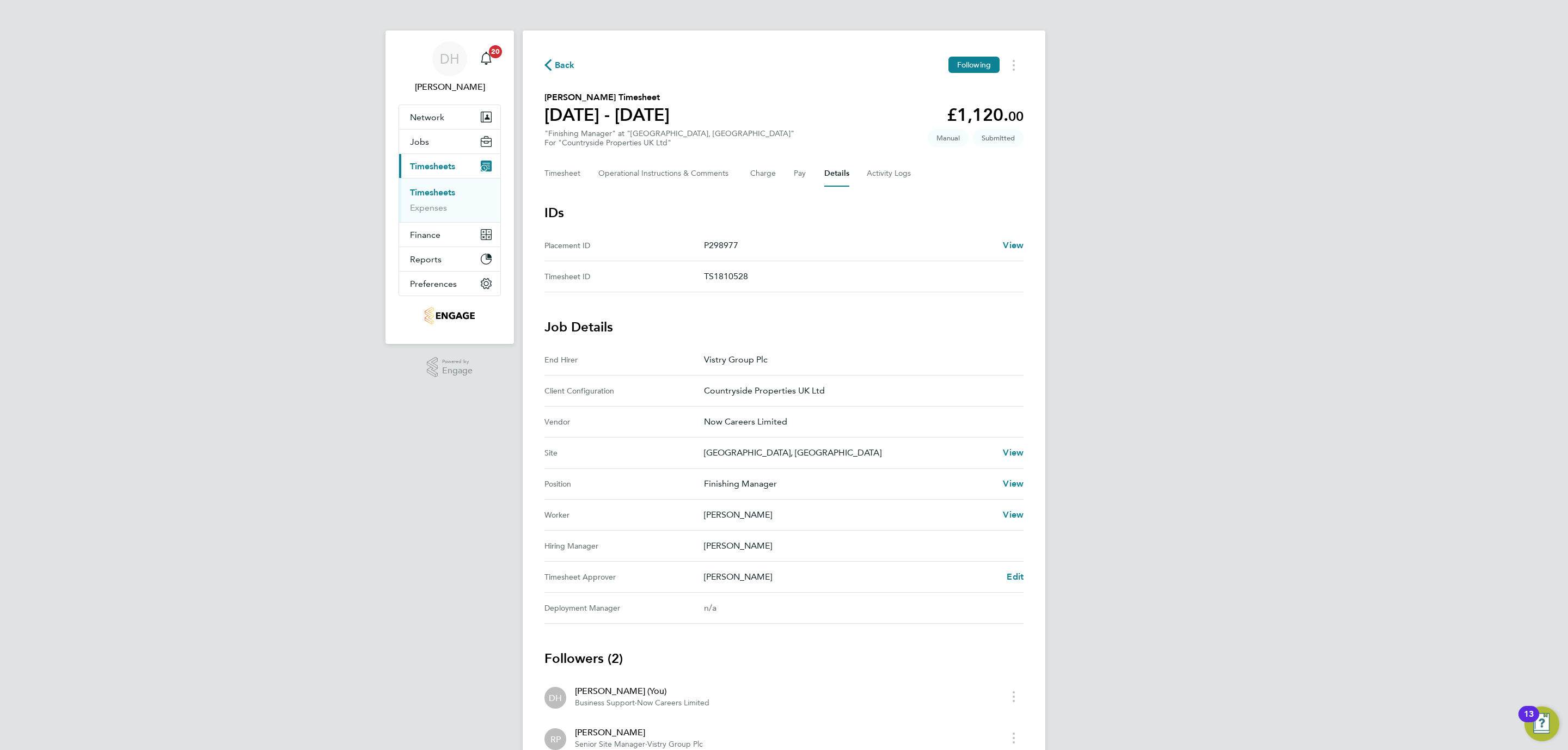
click at [178, 286] on div "DH [PERSON_NAME] Notifications 20 Applications: Network Team Members Businesses…" at bounding box center [784, 416] width 1568 height 833
click at [618, 173] on Comments-tab "Operational Instructions & Comments" at bounding box center [665, 174] width 134 height 26
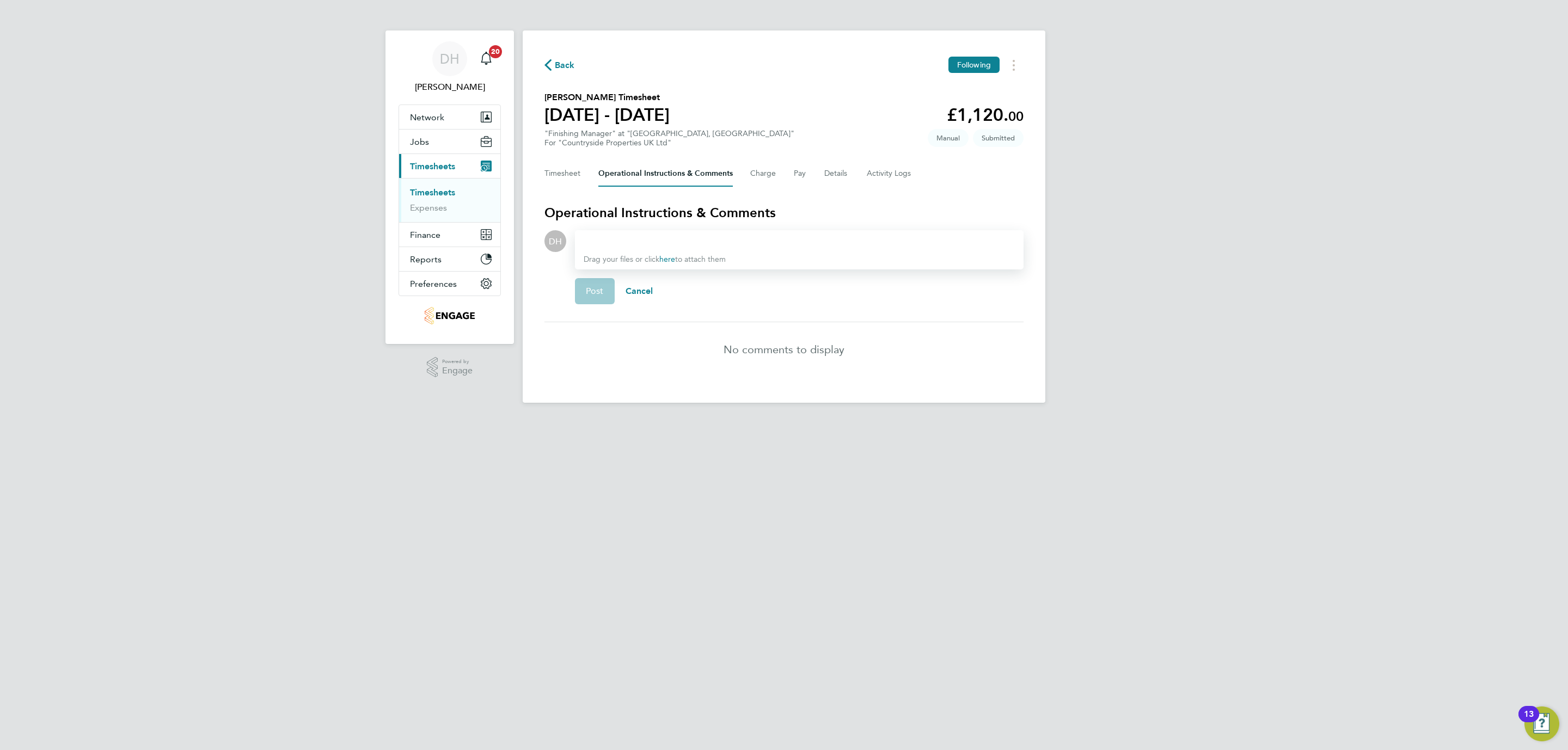
click at [647, 175] on Comments-tab "Operational Instructions & Comments" at bounding box center [665, 174] width 134 height 26
click at [546, 174] on button "Timesheet" at bounding box center [562, 174] width 36 height 26
